Goal: Find contact information: Find contact information

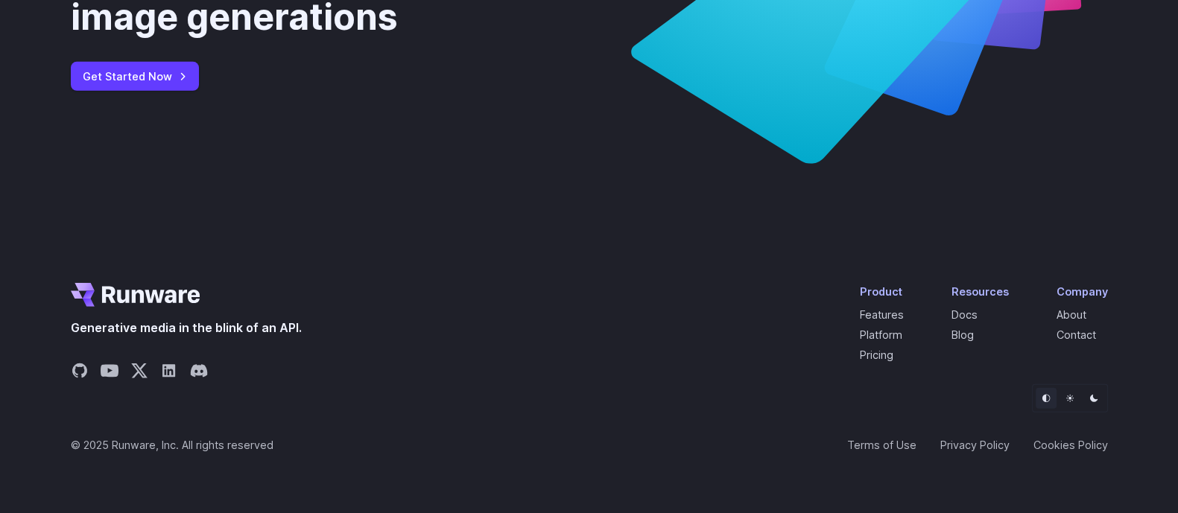
scroll to position [5836, 0]
click at [1084, 329] on link "Contact" at bounding box center [1075, 335] width 39 height 13
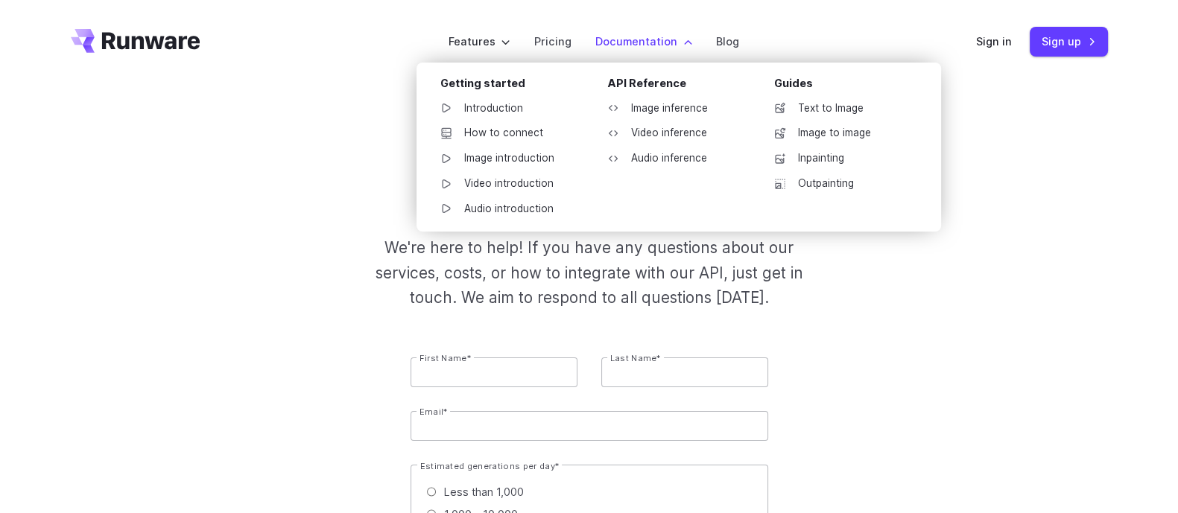
drag, startPoint x: 489, startPoint y: 45, endPoint x: 593, endPoint y: 39, distance: 103.8
click at [593, 39] on ul "Features Tasks Image generation Video generation Sonic Inference Engine™ Models…" at bounding box center [594, 41] width 314 height 41
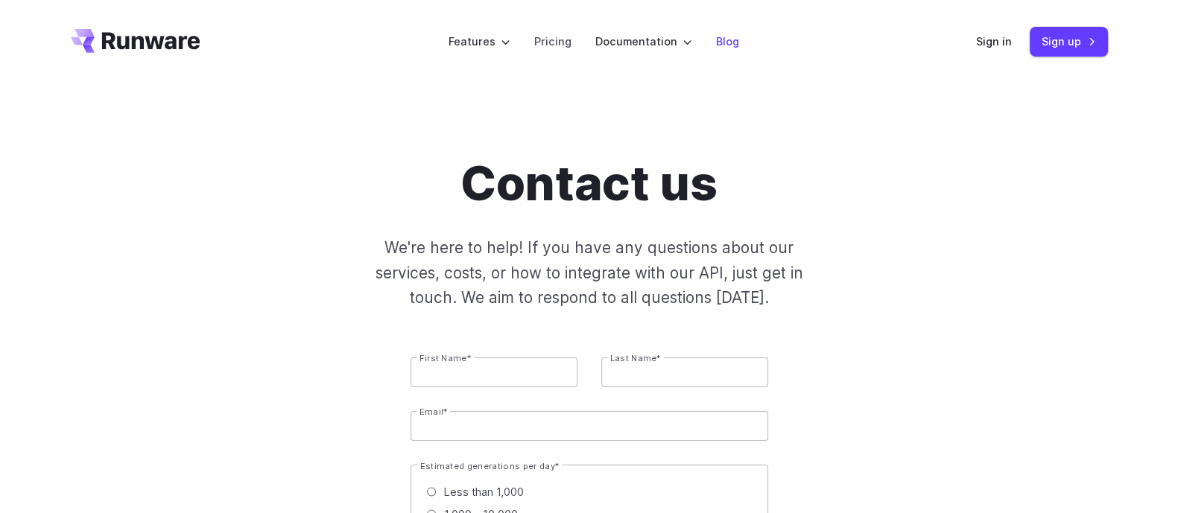
click at [742, 37] on li "Blog" at bounding box center [727, 41] width 47 height 41
